Goal: Task Accomplishment & Management: Manage account settings

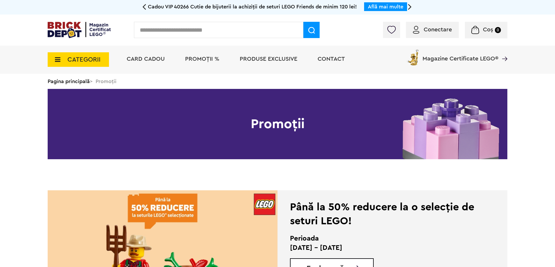
click at [432, 35] on div "Conectare" at bounding box center [432, 30] width 53 height 16
click at [424, 31] on span "Conectare" at bounding box center [438, 30] width 28 height 6
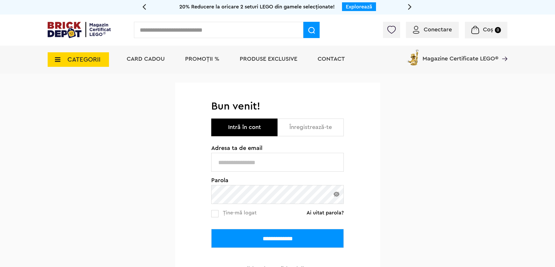
type input "**********"
click at [254, 245] on input "**********" at bounding box center [277, 238] width 132 height 19
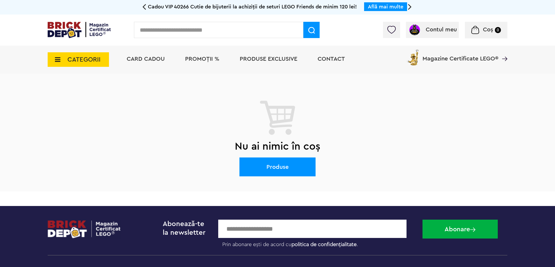
click at [81, 65] on span "CATEGORII" at bounding box center [78, 59] width 61 height 15
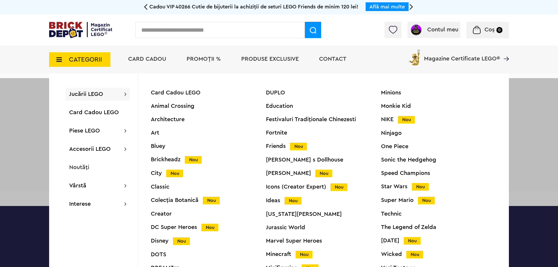
click at [27, 85] on div at bounding box center [279, 211] width 558 height 267
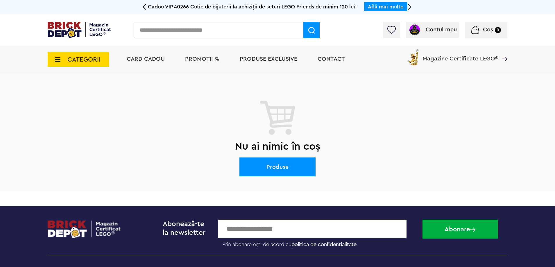
click at [58, 64] on span "CATEGORII" at bounding box center [78, 59] width 61 height 15
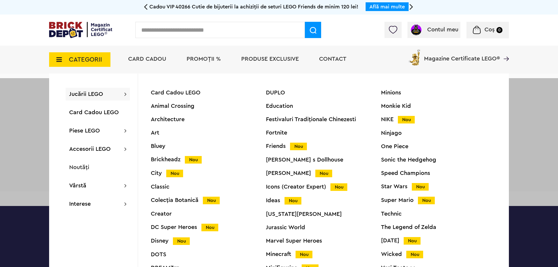
click at [30, 98] on div at bounding box center [279, 211] width 558 height 267
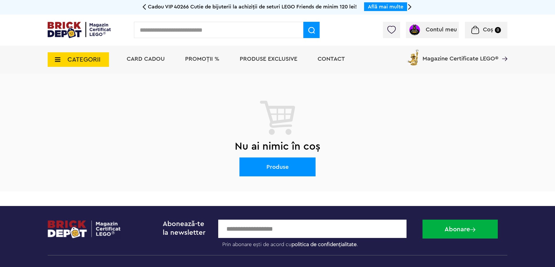
click at [71, 64] on span "CATEGORII" at bounding box center [78, 59] width 61 height 15
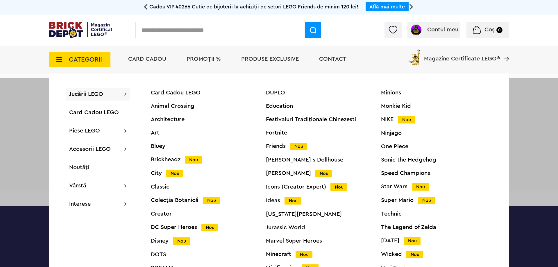
click at [42, 99] on div at bounding box center [279, 211] width 558 height 267
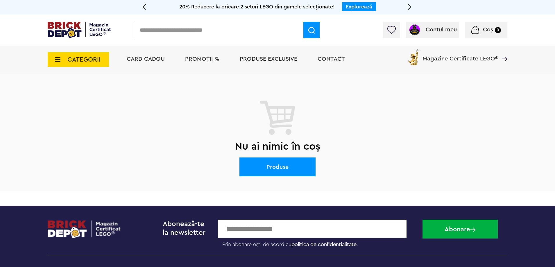
click at [77, 63] on span "CATEGORII" at bounding box center [83, 59] width 33 height 6
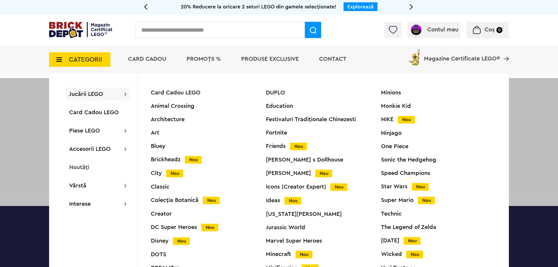
click at [53, 103] on div "Jucării LEGO Card Cadou LEGO Animal Crossing Architecture Art Bluey Brickheadz …" at bounding box center [93, 173] width 89 height 199
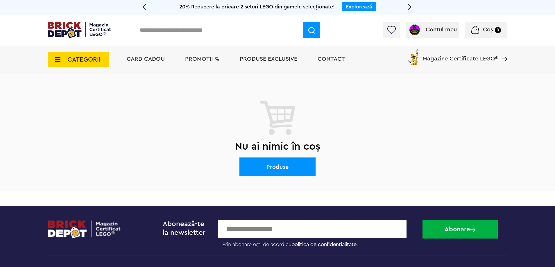
click at [77, 59] on span "CATEGORII" at bounding box center [83, 59] width 33 height 6
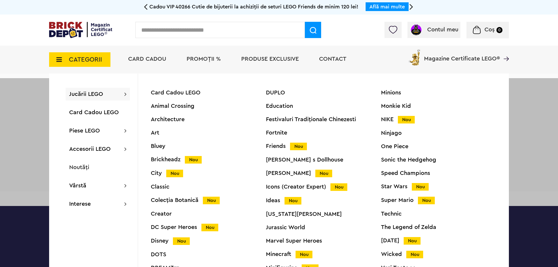
click at [72, 60] on span "CATEGORII" at bounding box center [85, 59] width 33 height 6
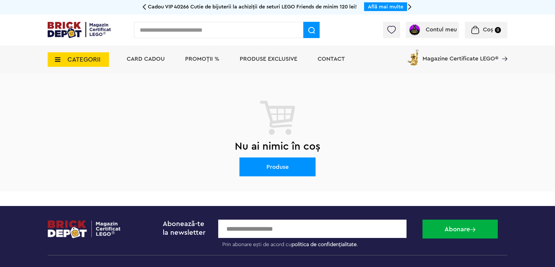
click at [67, 35] on img at bounding box center [79, 30] width 63 height 16
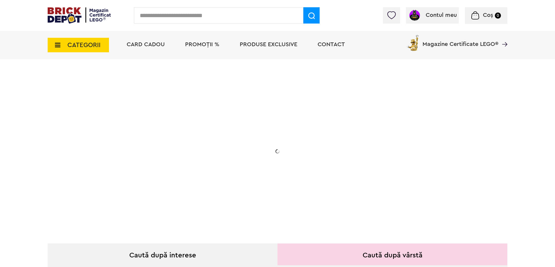
click at [396, 14] on div at bounding box center [391, 15] width 17 height 16
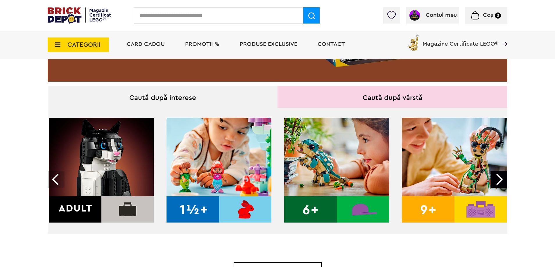
scroll to position [29, 0]
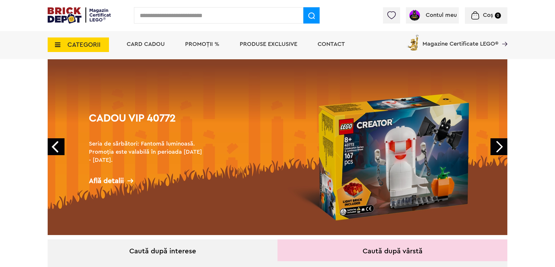
click at [393, 16] on img at bounding box center [391, 15] width 8 height 8
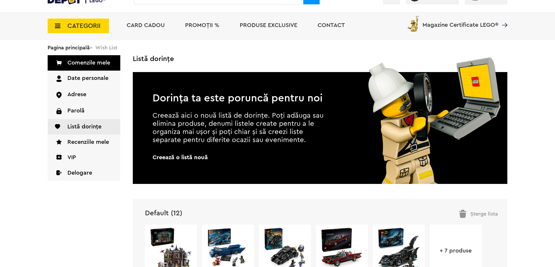
scroll to position [174, 0]
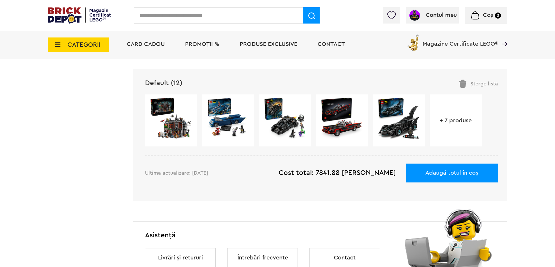
click at [453, 122] on link "+ 7 produse" at bounding box center [456, 121] width 52 height 6
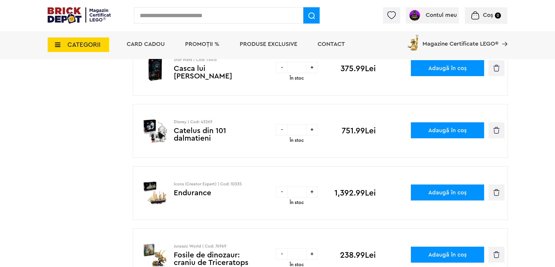
scroll to position [697, 0]
